Goal: Task Accomplishment & Management: Use online tool/utility

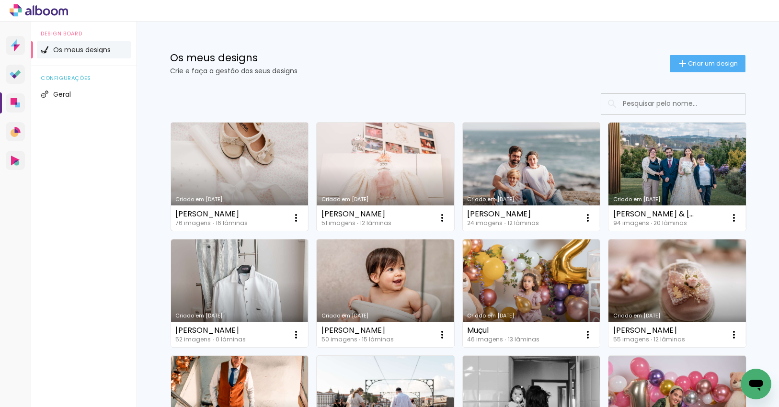
click at [250, 158] on link "Criado em [DATE]" at bounding box center [240, 177] width 138 height 108
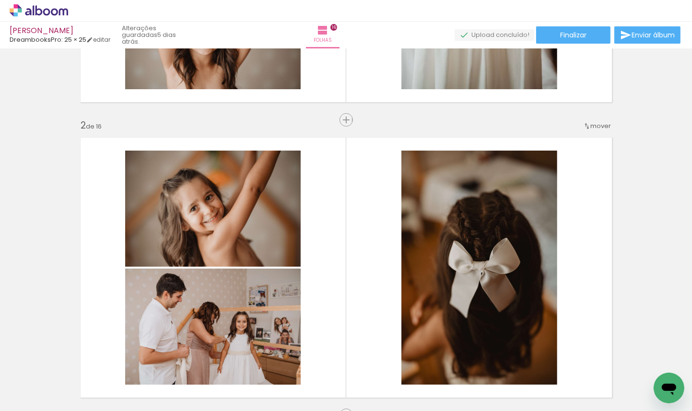
scroll to position [0, 2469]
